Goal: Check status: Check status

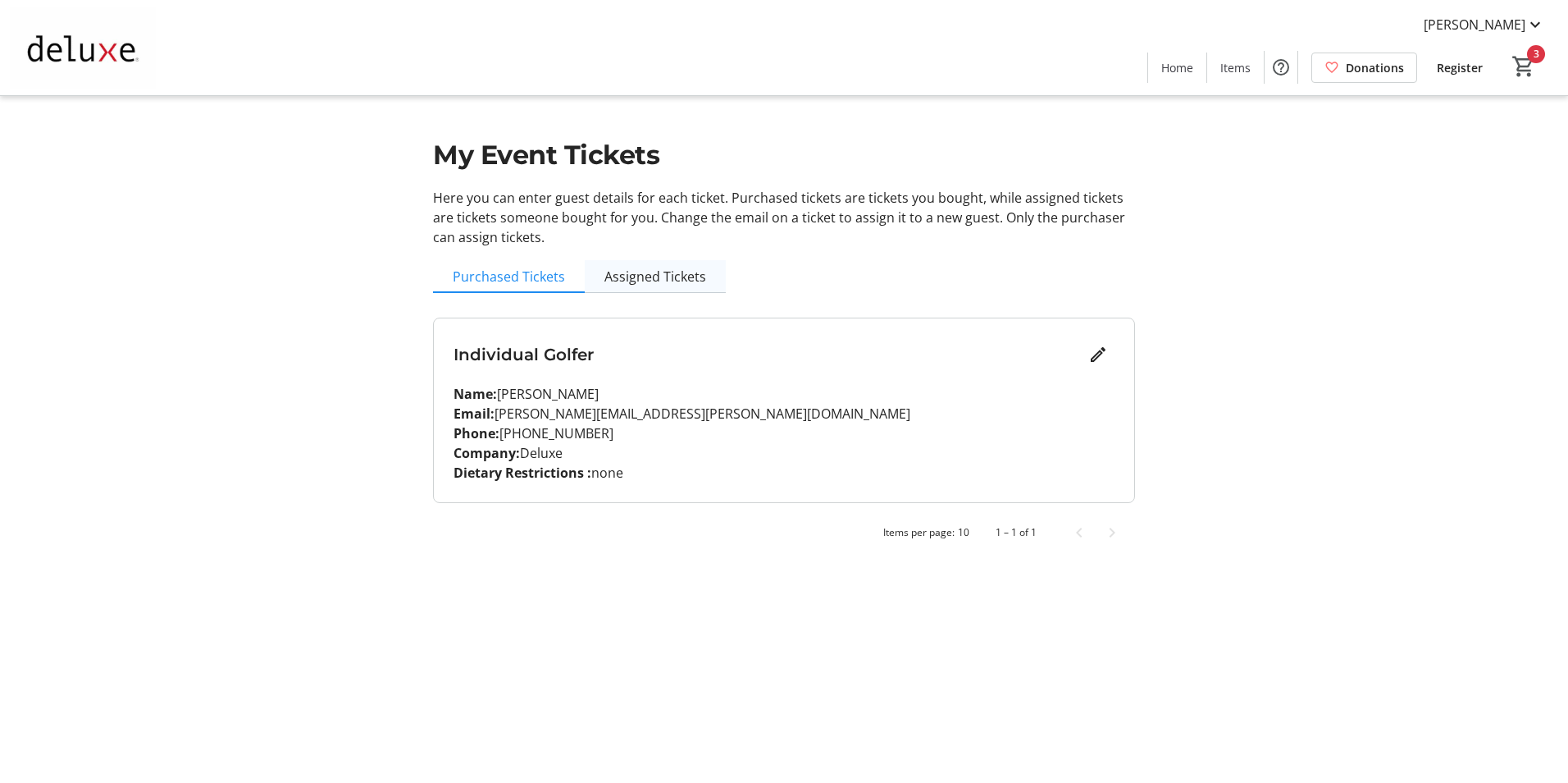
click at [656, 276] on span "Assigned Tickets" at bounding box center [656, 276] width 102 height 13
